Goal: Navigation & Orientation: Find specific page/section

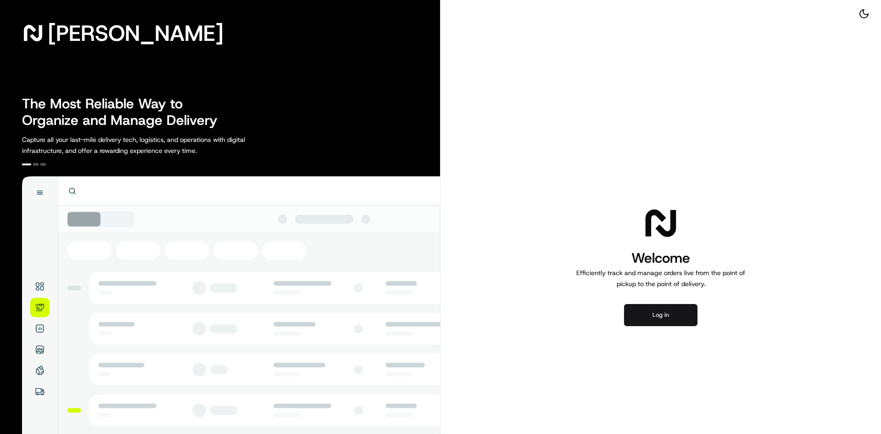
click at [635, 311] on button "Log in" at bounding box center [660, 315] width 73 height 22
